Goal: Transaction & Acquisition: Book appointment/travel/reservation

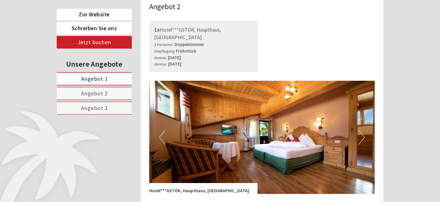
scroll to position [696, 0]
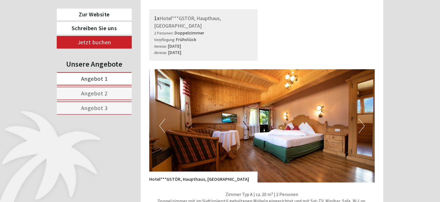
click at [364, 118] on button "Next" at bounding box center [362, 125] width 6 height 14
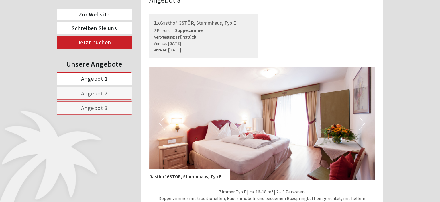
scroll to position [1060, 0]
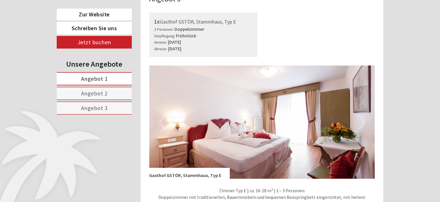
click at [365, 98] on div "Previous Next" at bounding box center [262, 121] width 226 height 113
click at [363, 115] on button "Next" at bounding box center [362, 122] width 6 height 14
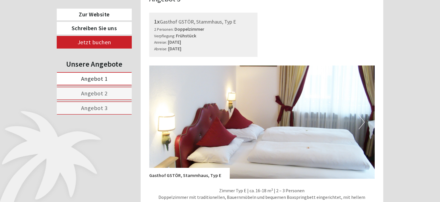
click at [363, 115] on button "Next" at bounding box center [362, 122] width 6 height 14
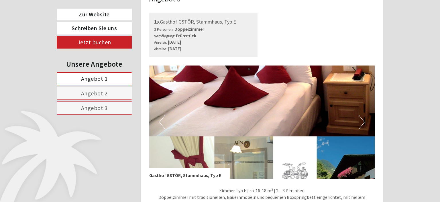
click at [163, 115] on button "Previous" at bounding box center [162, 122] width 6 height 14
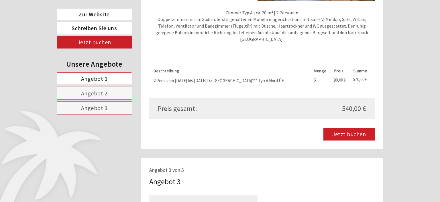
scroll to position [878, 0]
click at [336, 127] on link "Jetzt buchen" at bounding box center [349, 133] width 51 height 13
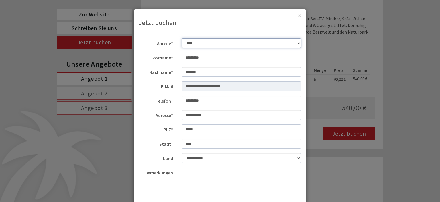
click at [182, 38] on select "**********" at bounding box center [242, 43] width 120 height 10
click option "****" at bounding box center [0, 0] width 0 height 0
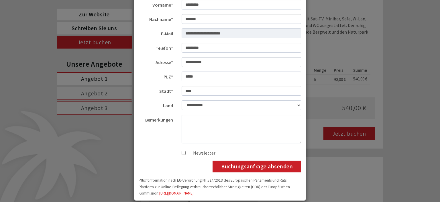
scroll to position [60, 0]
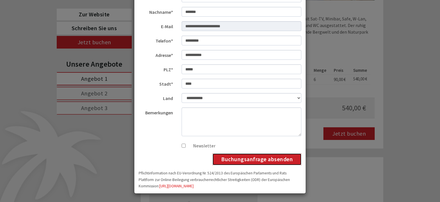
click at [239, 158] on button "Buchungsanfrage absenden" at bounding box center [257, 159] width 89 height 12
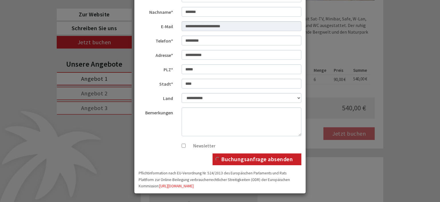
scroll to position [0, 0]
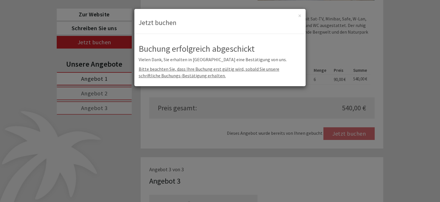
click at [302, 17] on div "× Jetzt buchen" at bounding box center [220, 21] width 171 height 25
click at [300, 16] on button "×" at bounding box center [300, 16] width 3 height 6
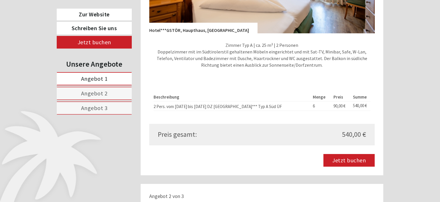
scroll to position [363, 0]
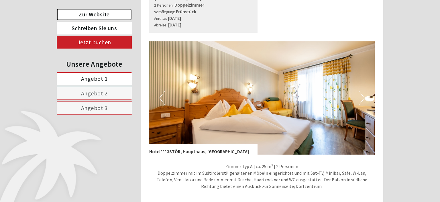
click at [123, 18] on link "Zur Website" at bounding box center [94, 15] width 75 height 12
